Goal: Feedback & Contribution: Leave review/rating

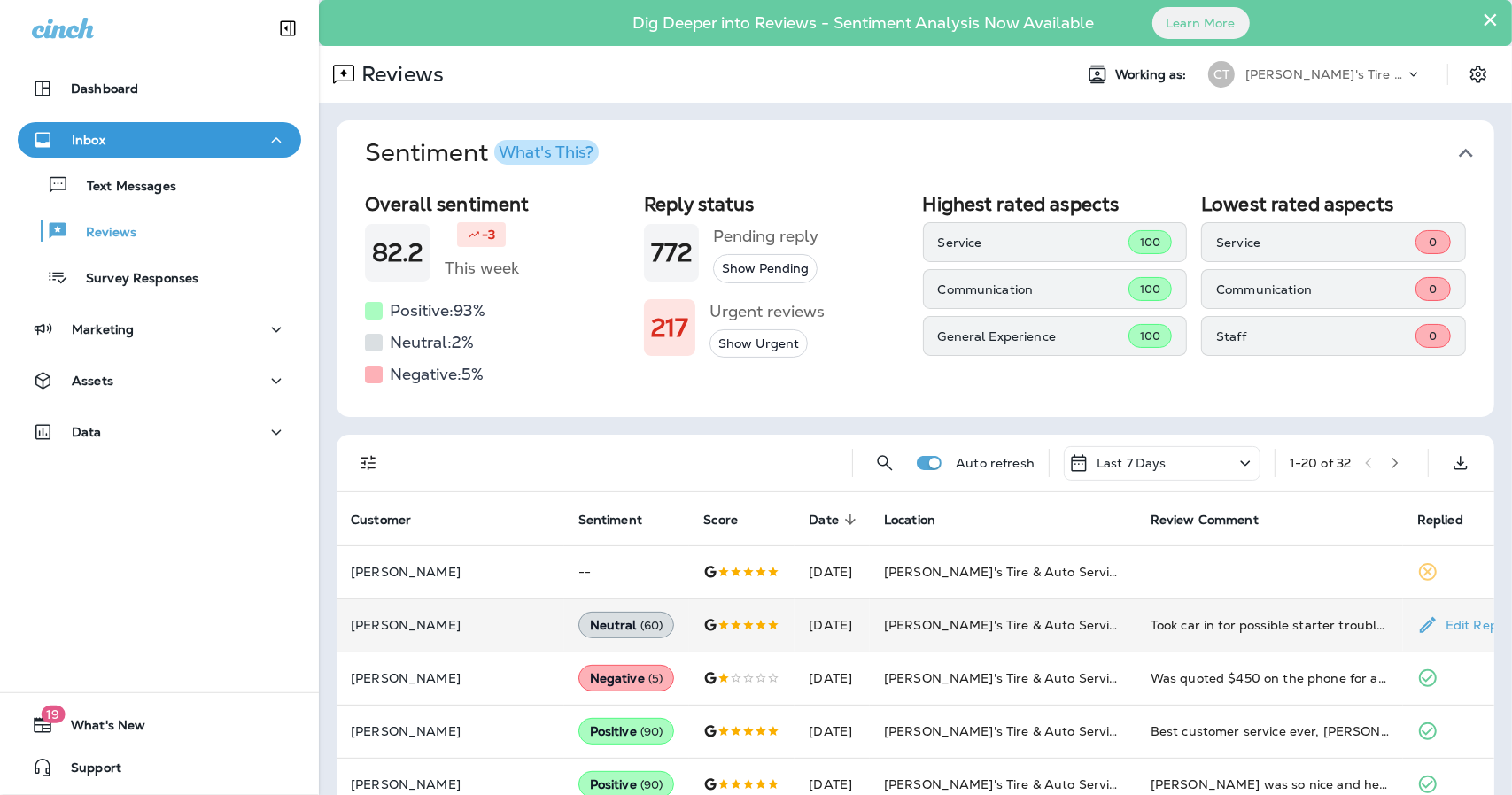
click at [732, 622] on td at bounding box center [742, 624] width 106 height 53
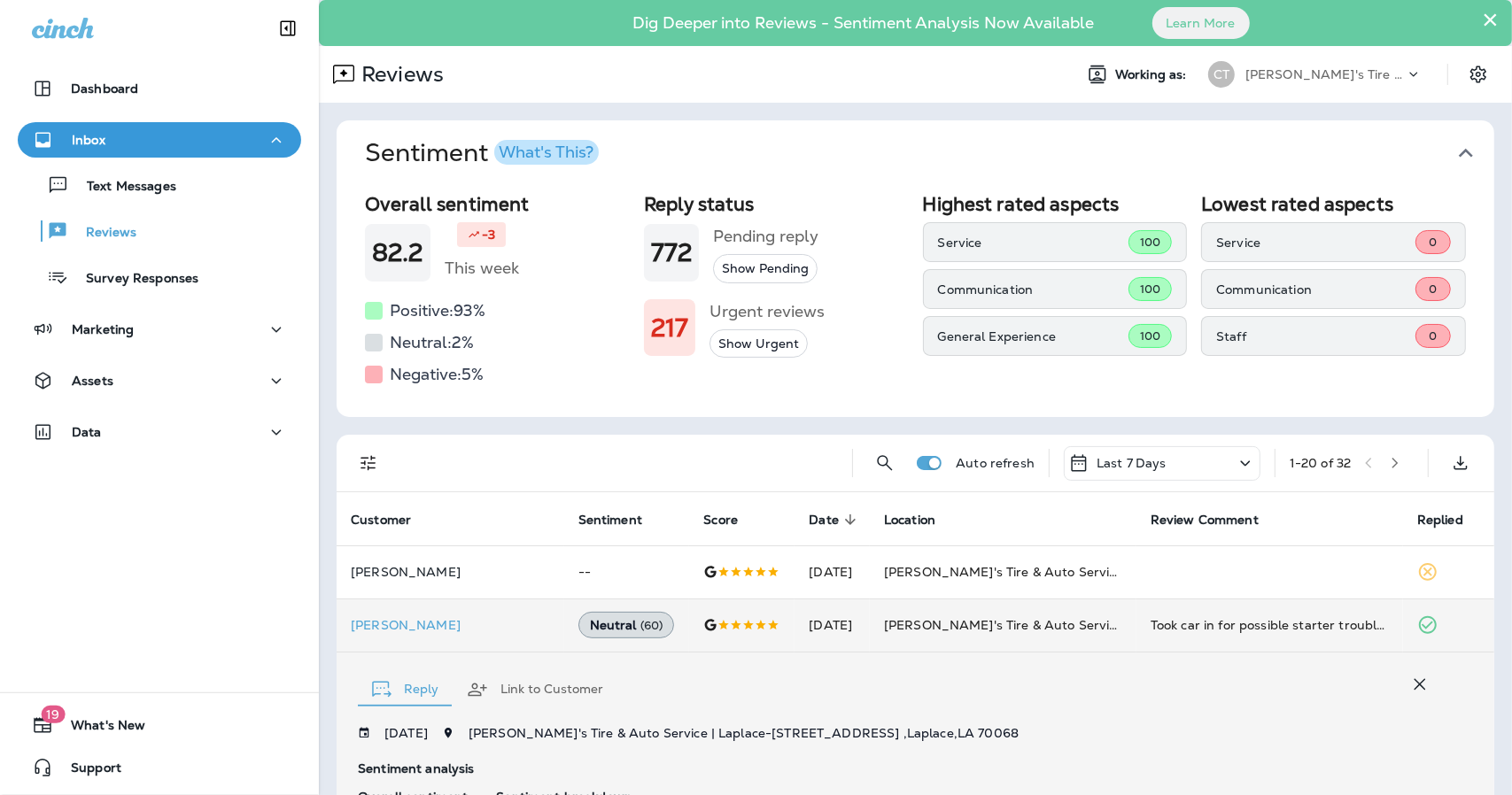
scroll to position [395, 0]
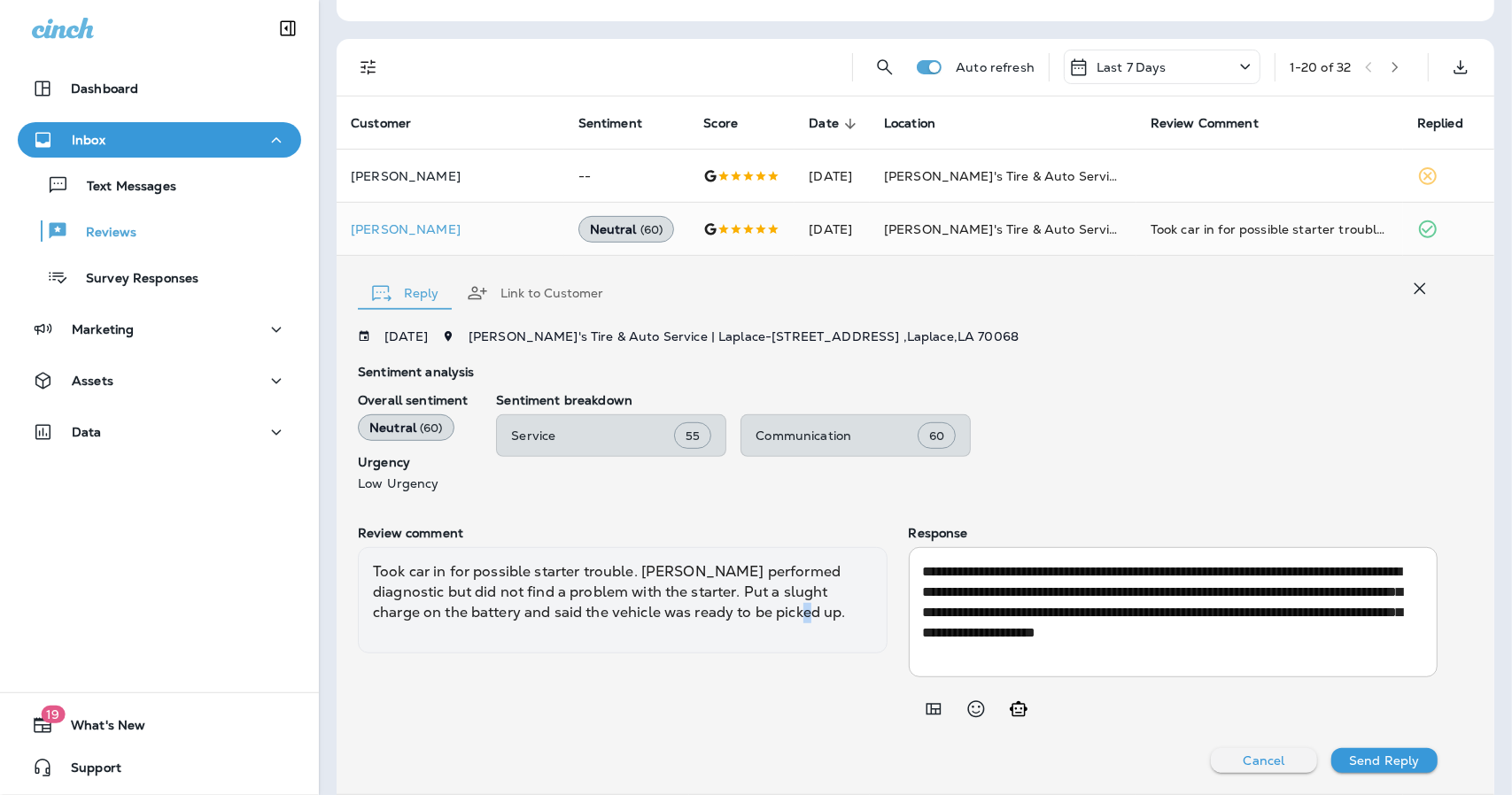
drag, startPoint x: 732, startPoint y: 622, endPoint x: 753, endPoint y: 610, distance: 24.2
click at [753, 610] on div "Took car in for possible starter trouble. [PERSON_NAME] performed diagnostic bu…" at bounding box center [623, 600] width 530 height 106
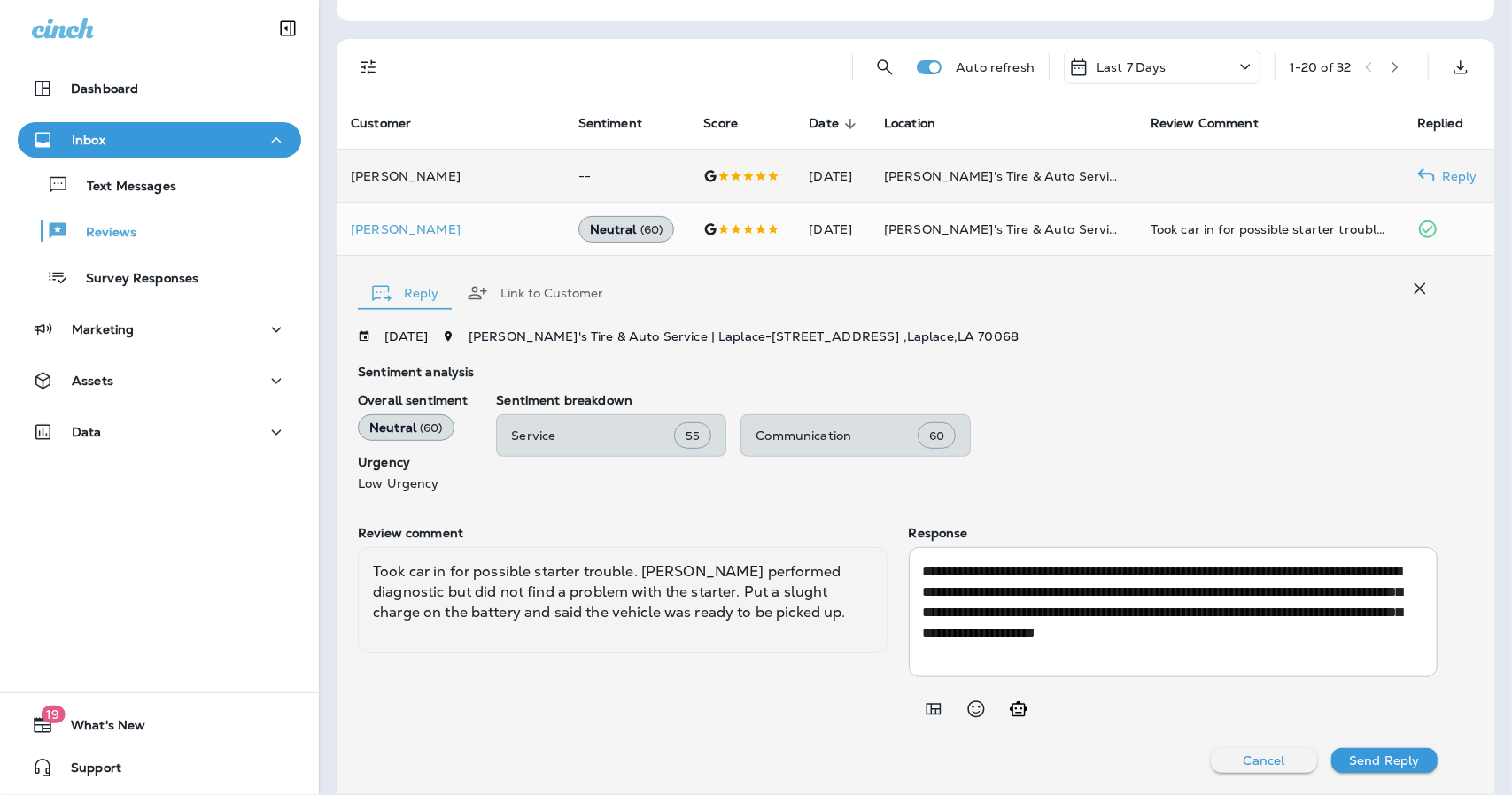
click at [703, 177] on div at bounding box center [742, 176] width 77 height 14
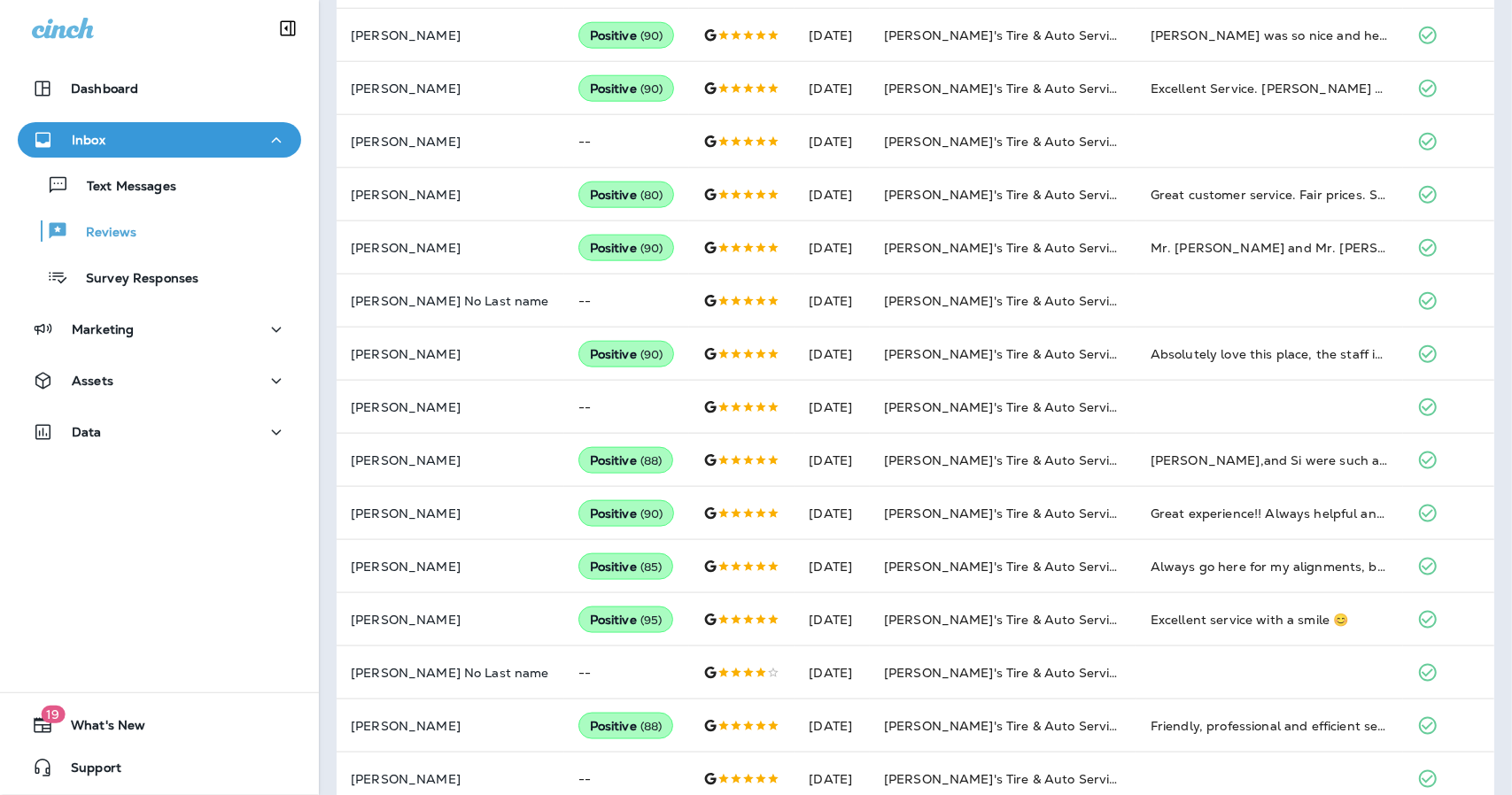
scroll to position [1345, 0]
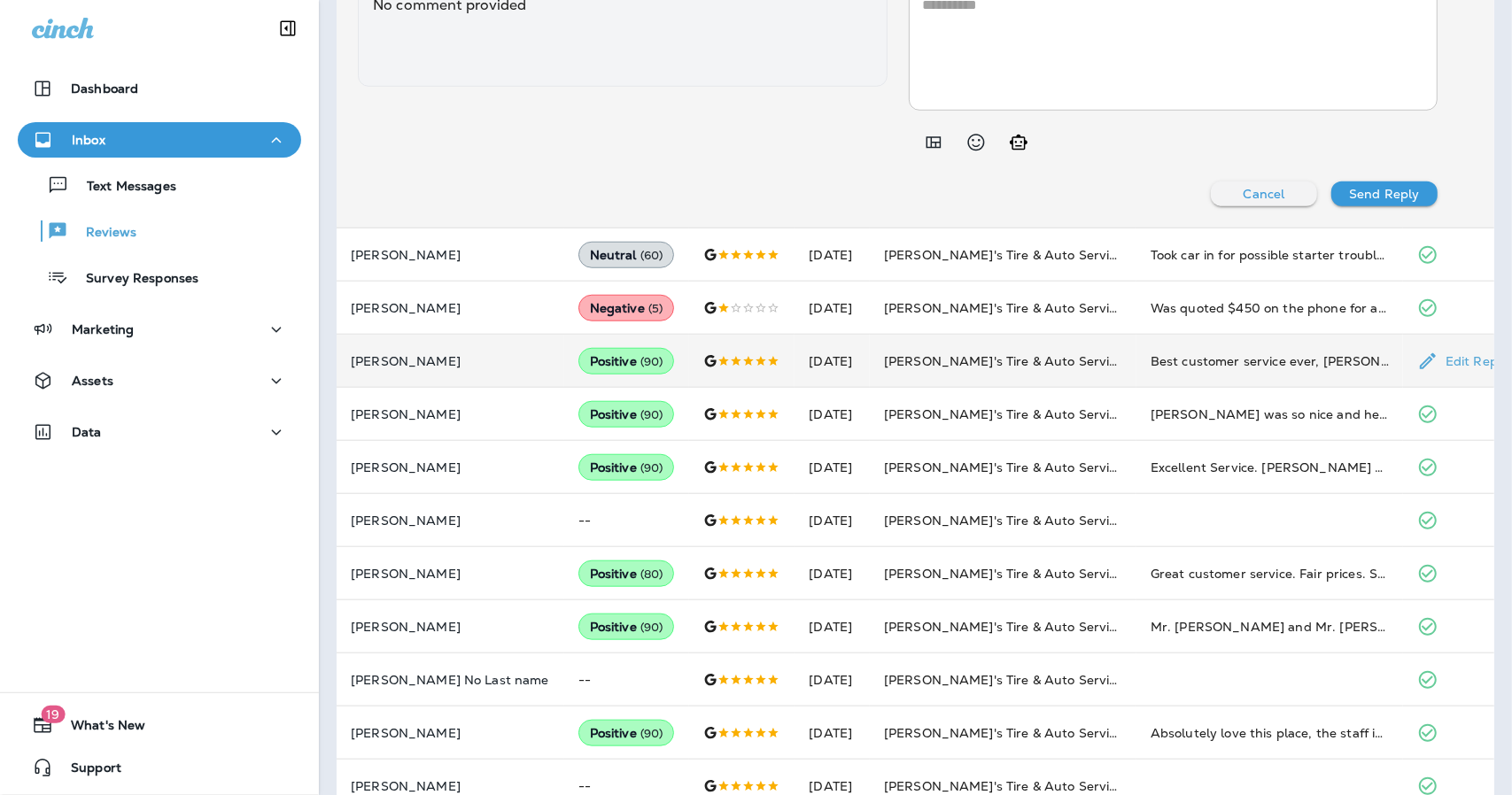
click at [1462, 354] on p "Edit Reply" at bounding box center [1474, 361] width 70 height 14
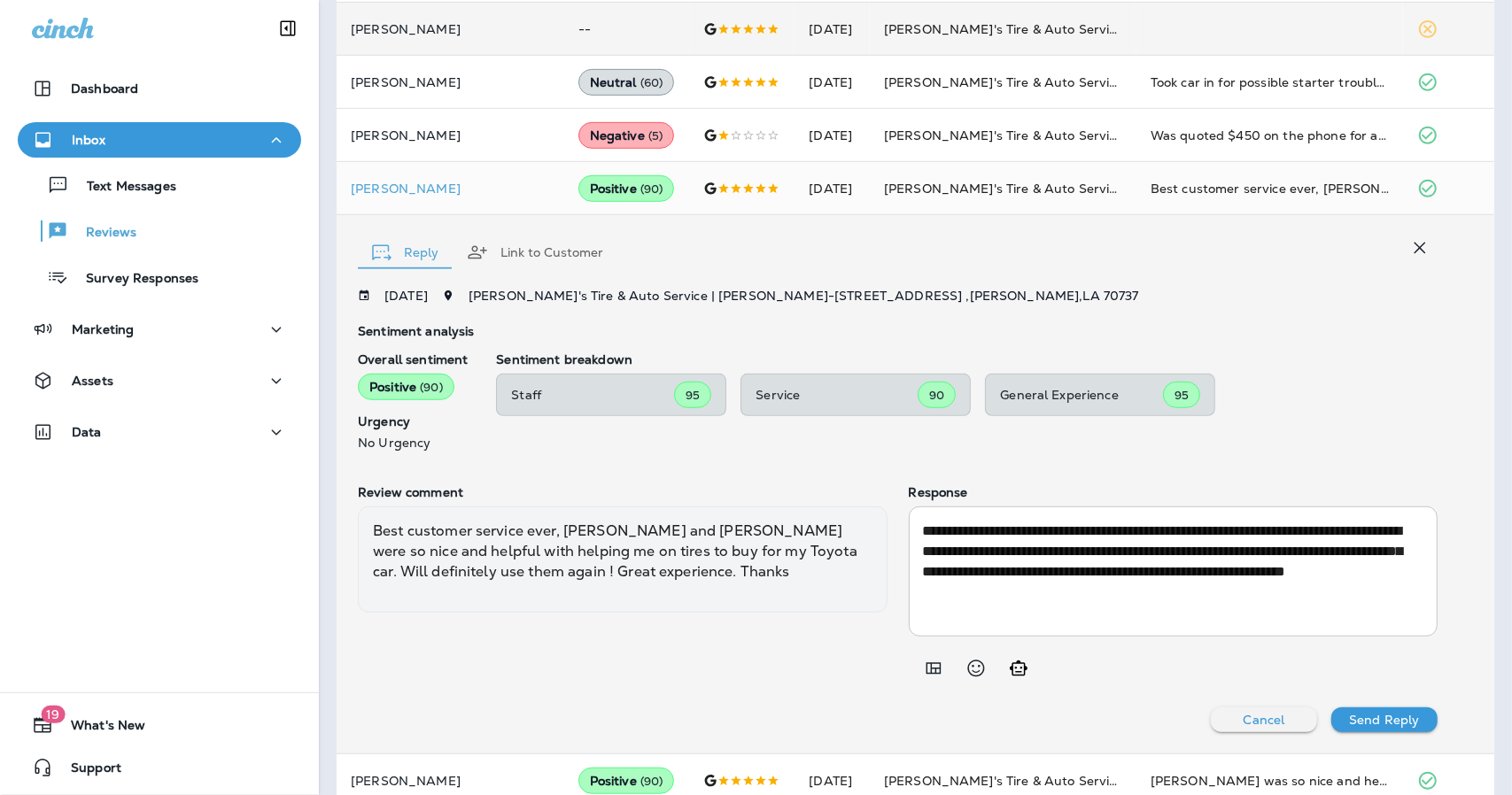
scroll to position [525, 0]
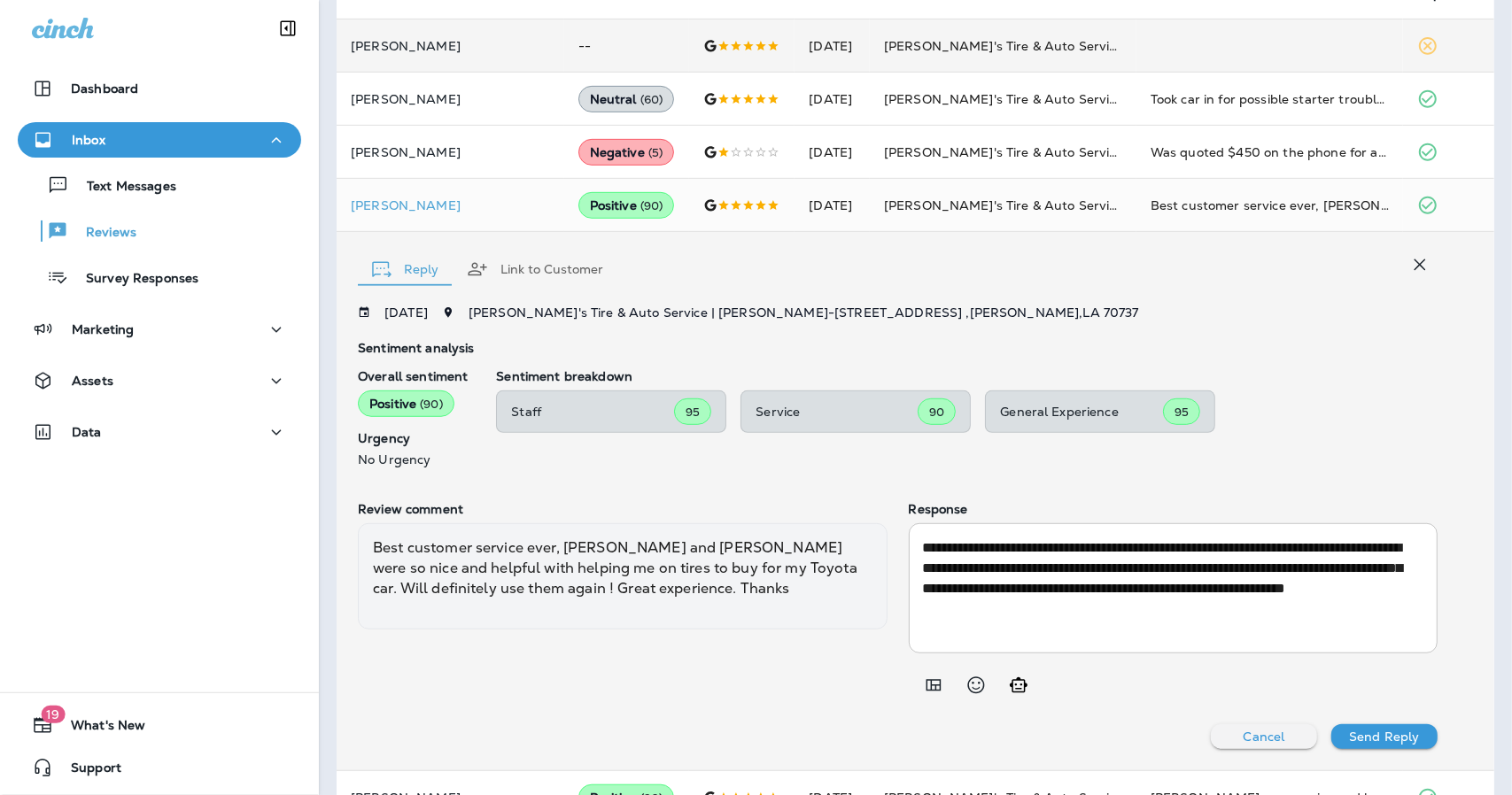
click at [1409, 256] on icon "button" at bounding box center [1420, 265] width 21 height 21
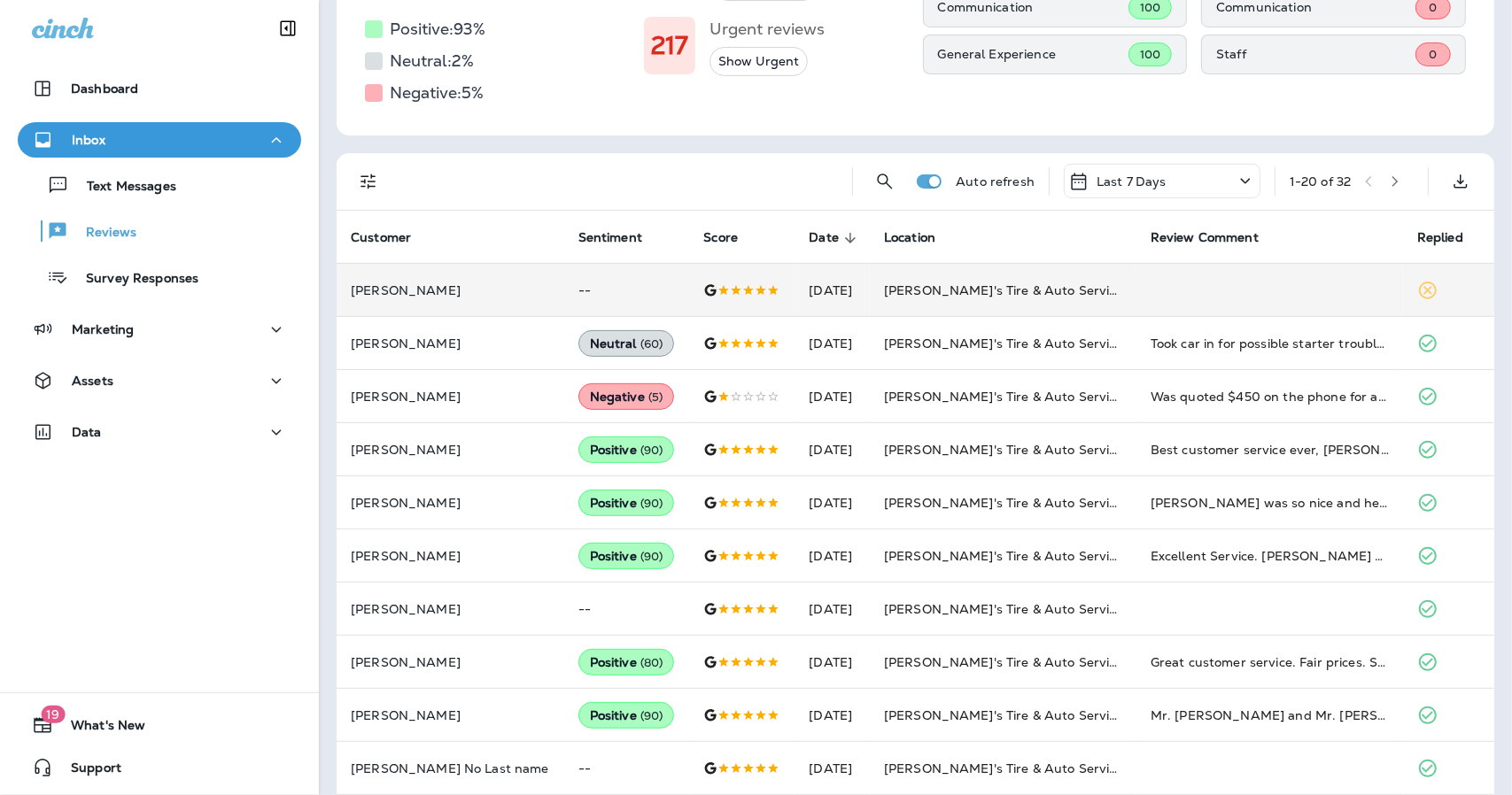
scroll to position [241, 0]
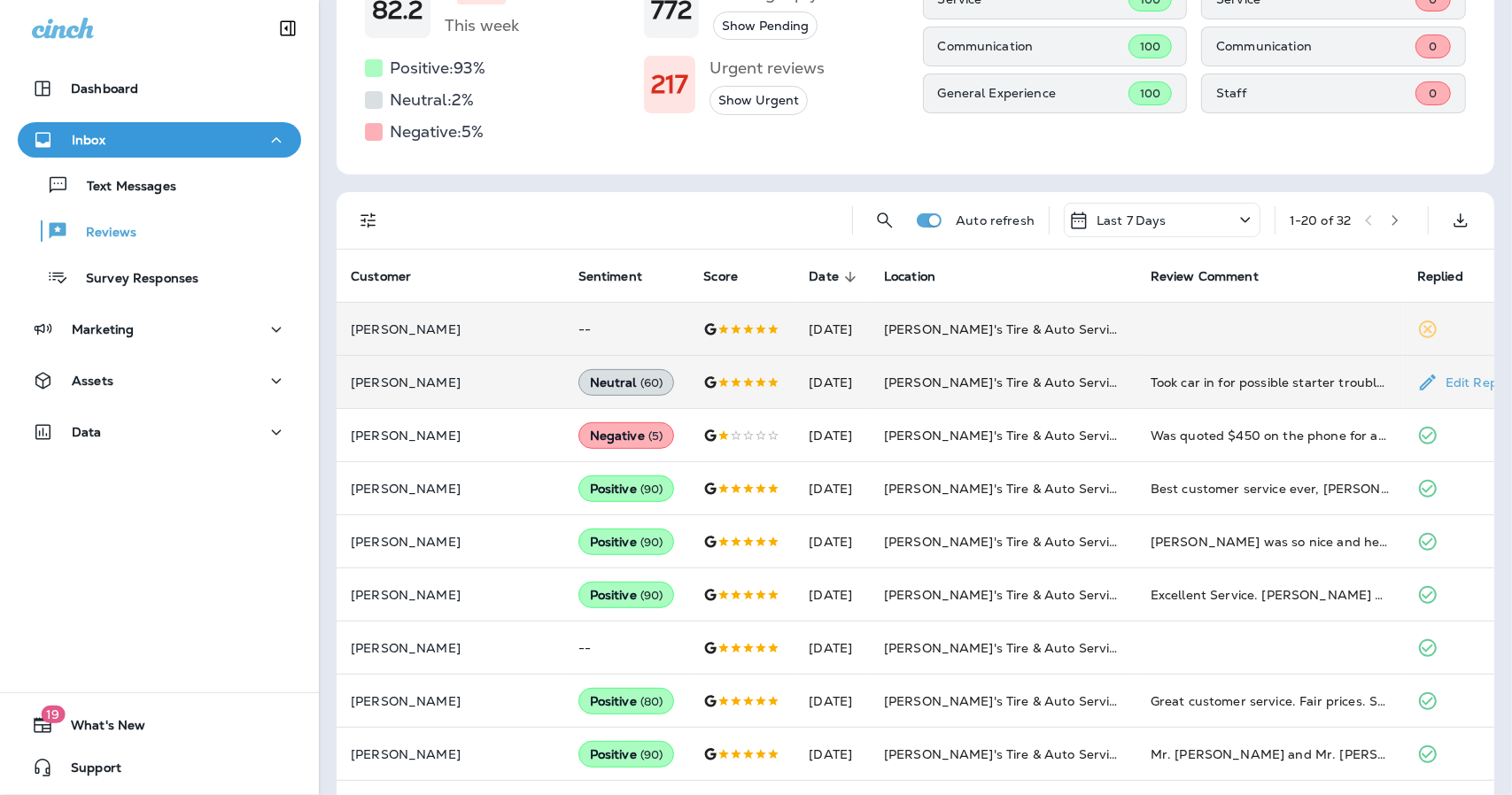
click at [870, 380] on td "[PERSON_NAME]'s Tire & Auto Service | Laplace" at bounding box center [1003, 382] width 267 height 53
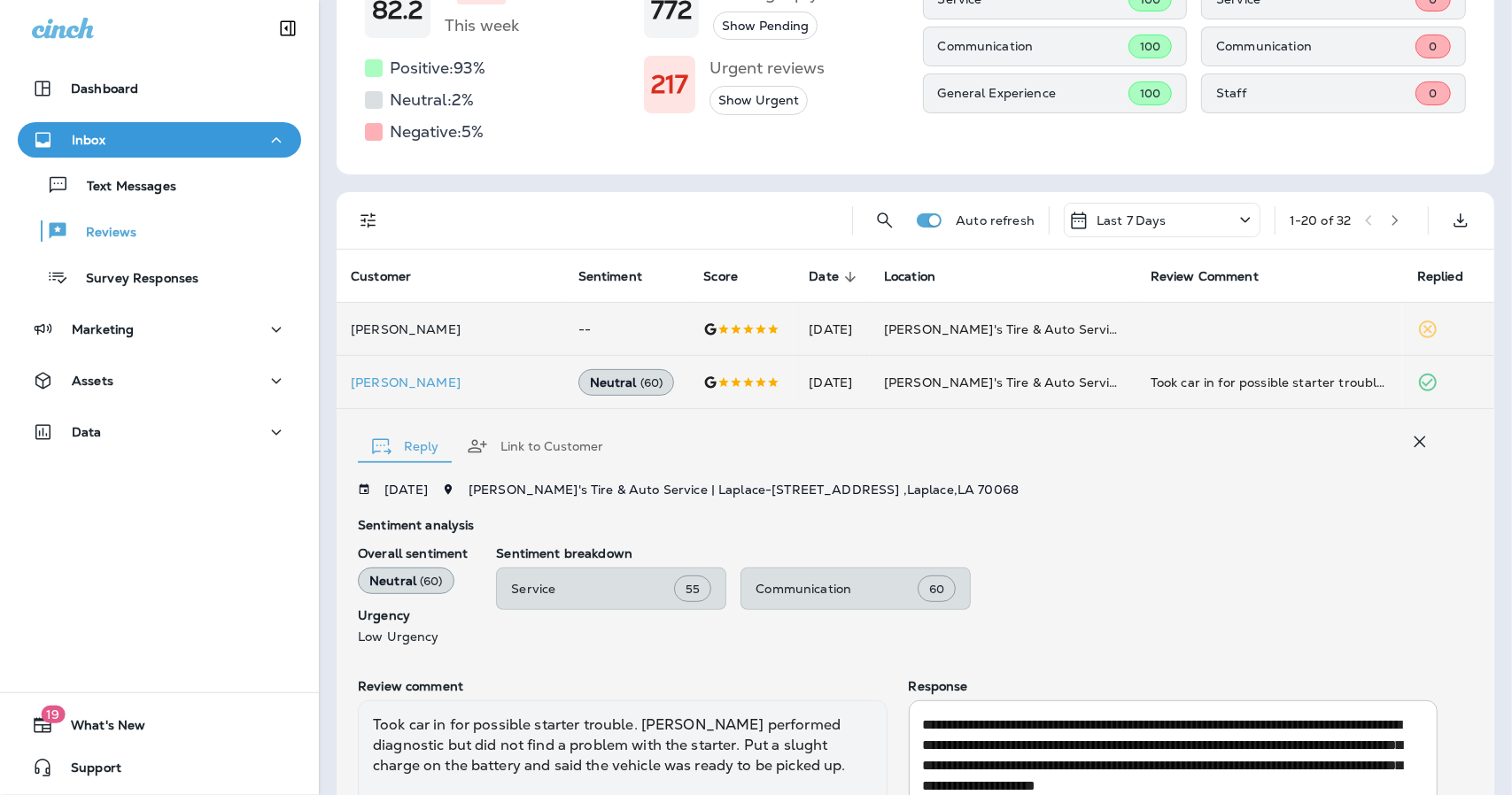
scroll to position [393, 0]
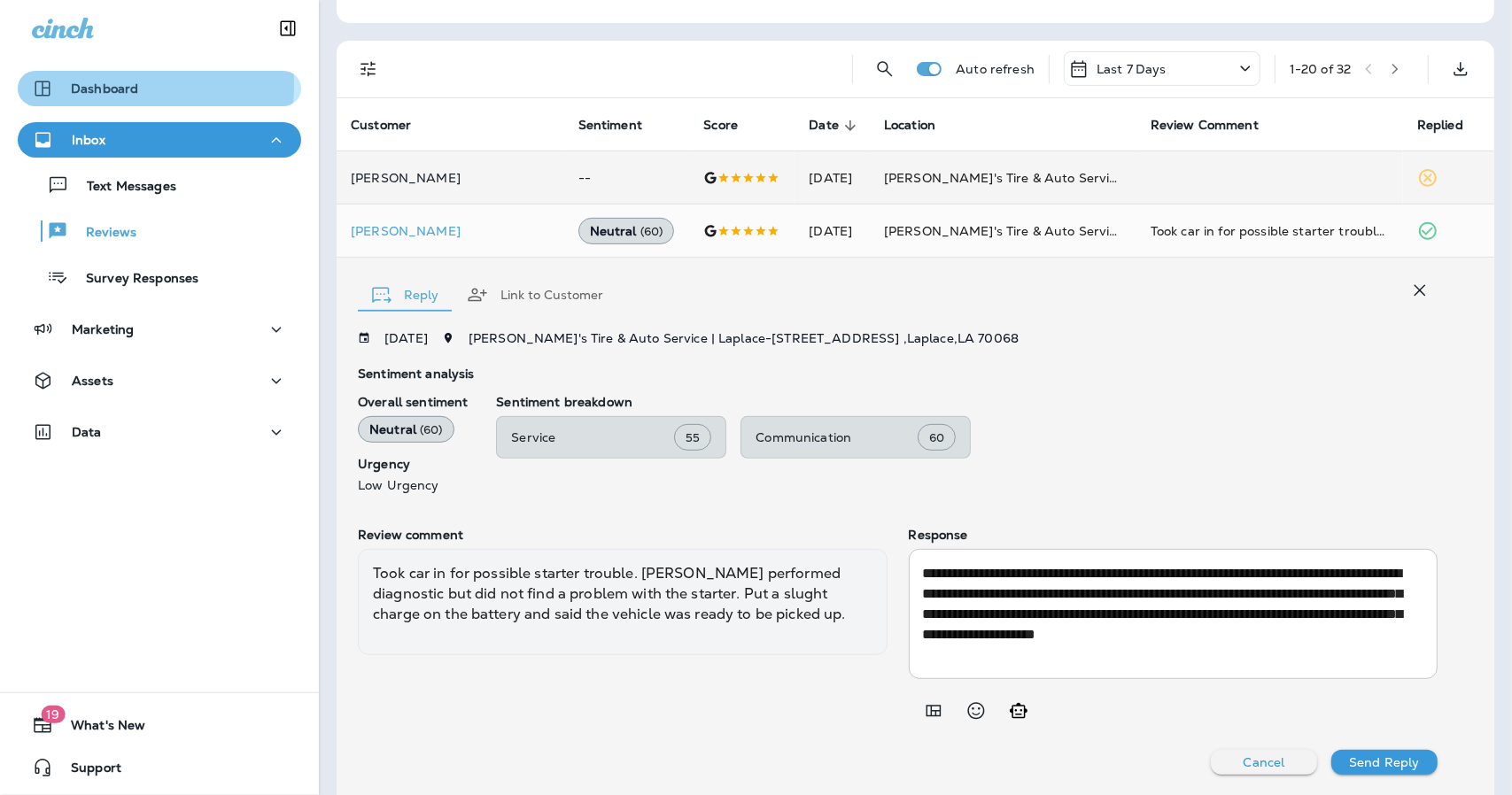
click at [85, 84] on p "Dashboard" at bounding box center [104, 89] width 67 height 14
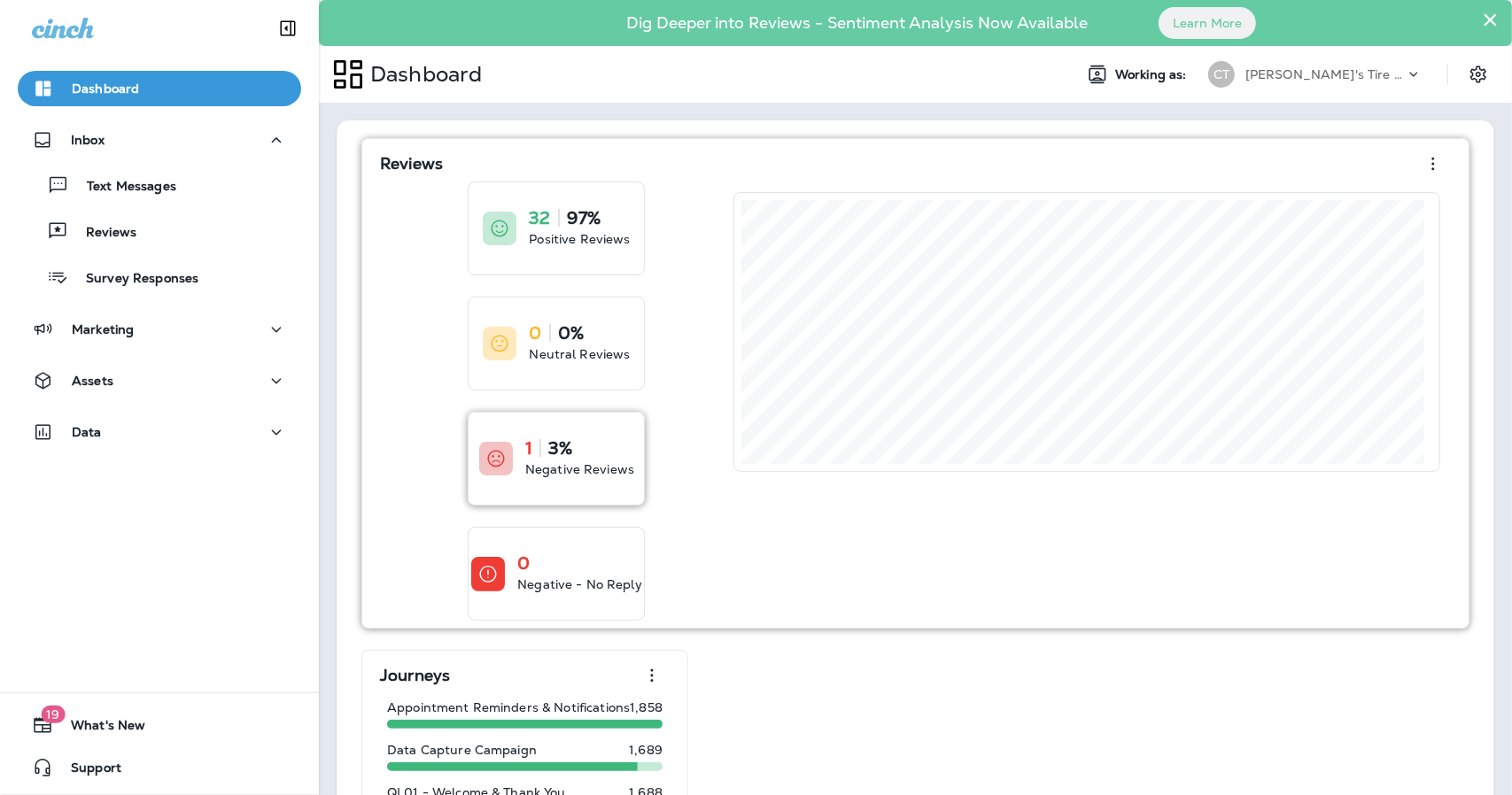
click at [551, 452] on p "3%" at bounding box center [560, 448] width 24 height 18
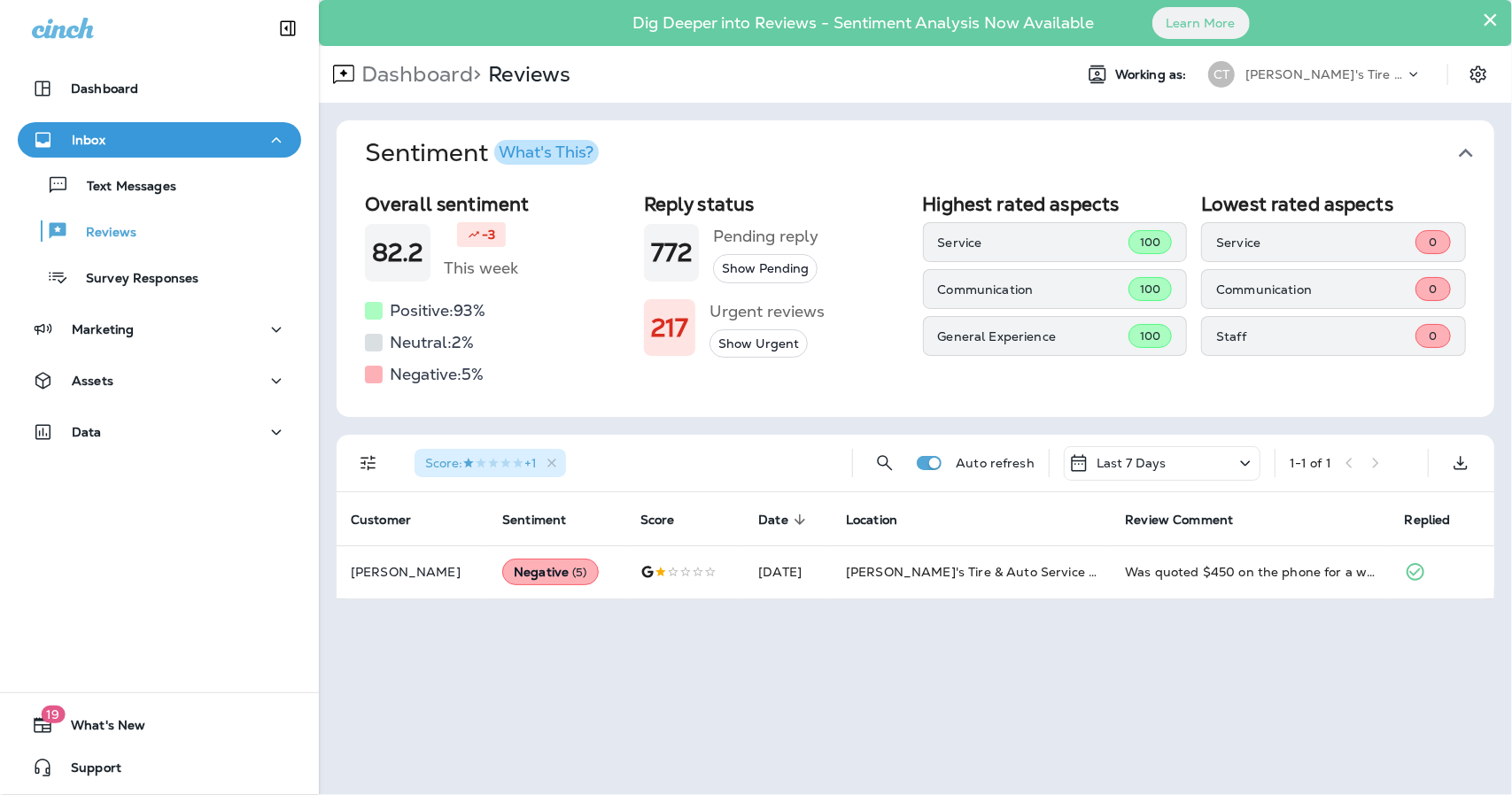
click at [1491, 23] on button "×" at bounding box center [1490, 20] width 17 height 29
